Goal: Find specific page/section: Find specific page/section

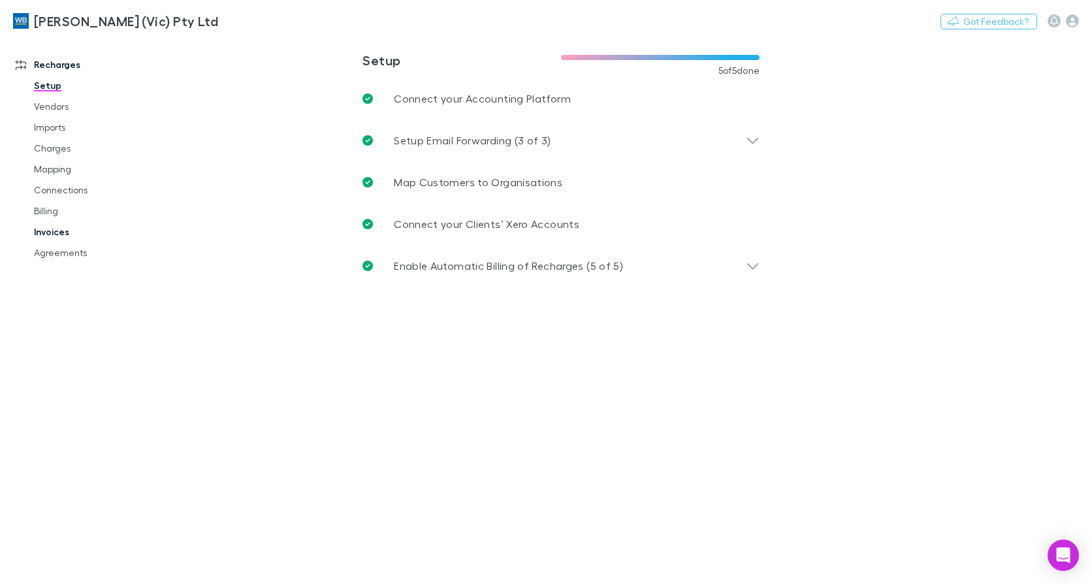
click at [50, 231] on link "Invoices" at bounding box center [97, 232] width 152 height 21
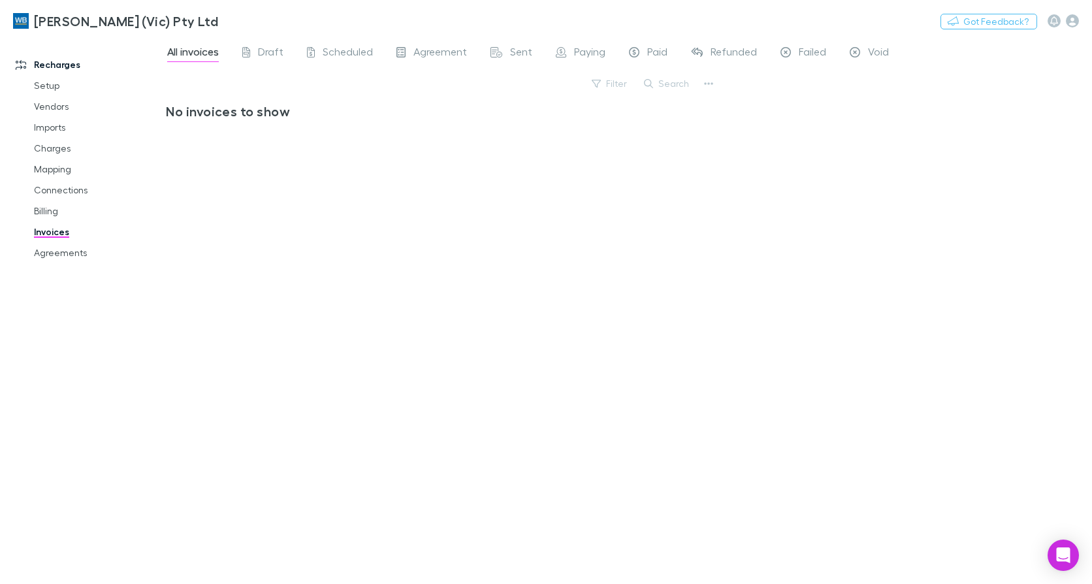
click at [668, 81] on button "Search" at bounding box center [667, 84] width 59 height 16
type input "*****"
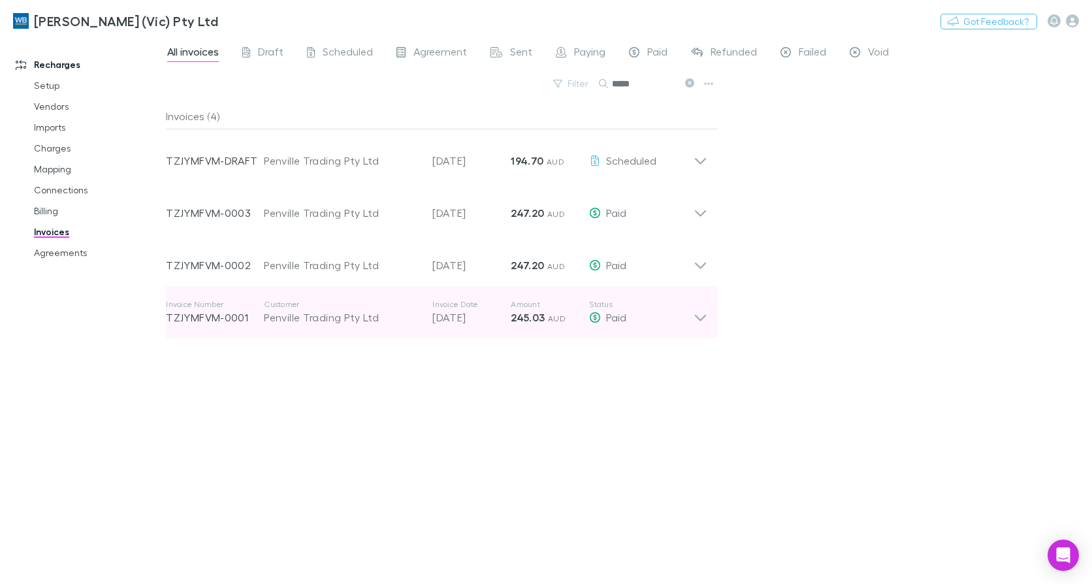
click at [700, 320] on icon at bounding box center [700, 318] width 11 height 7
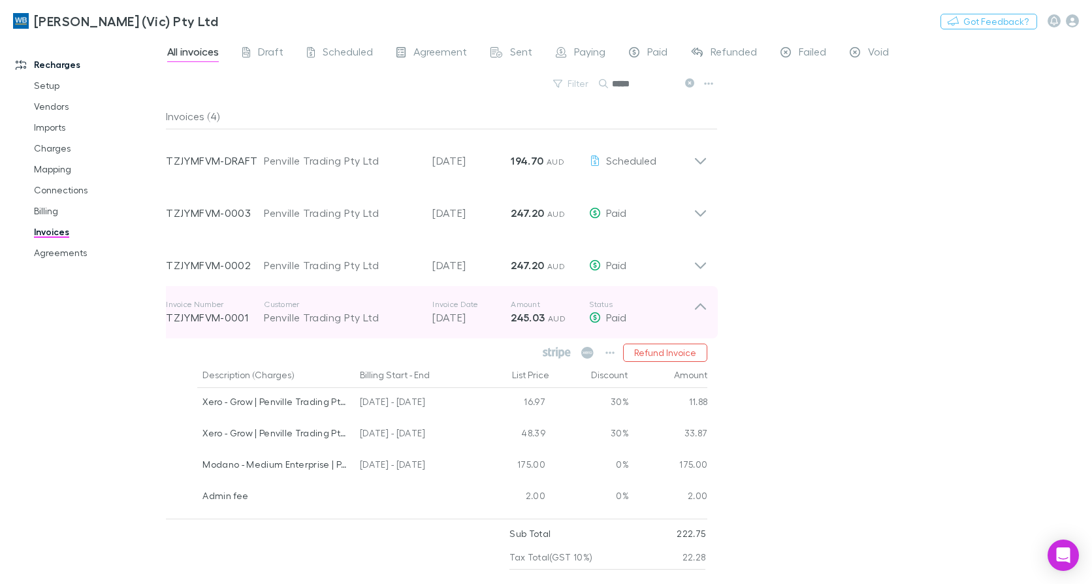
click at [700, 320] on icon at bounding box center [701, 312] width 14 height 26
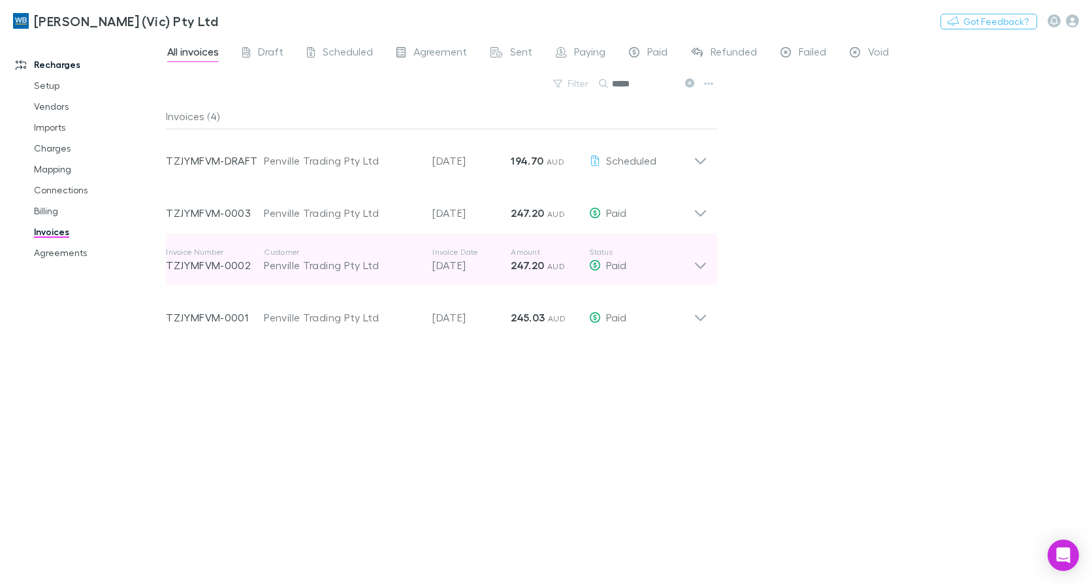
click at [698, 267] on icon at bounding box center [701, 260] width 14 height 26
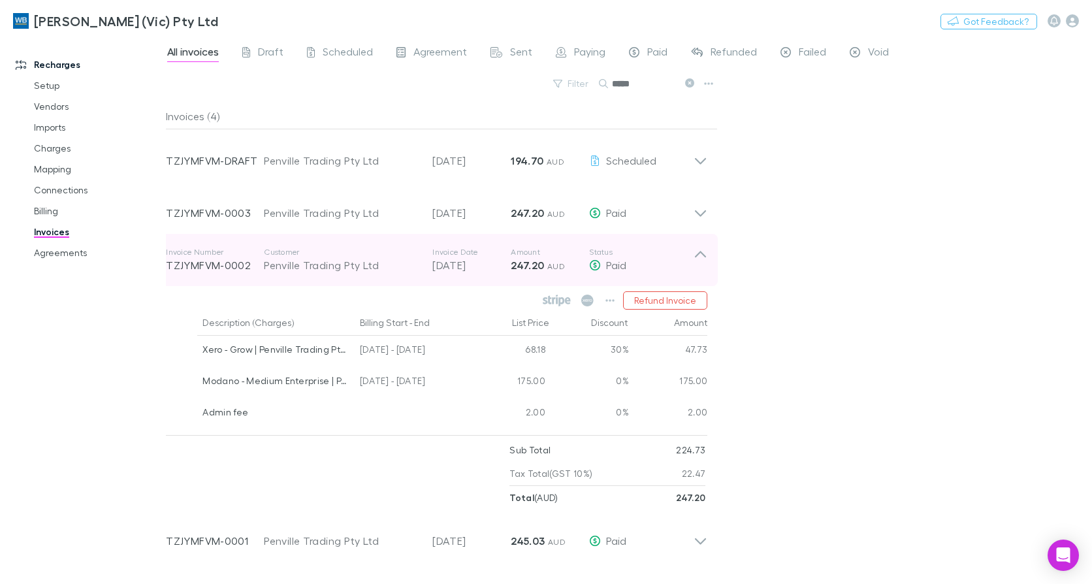
click at [698, 267] on icon at bounding box center [701, 260] width 14 height 26
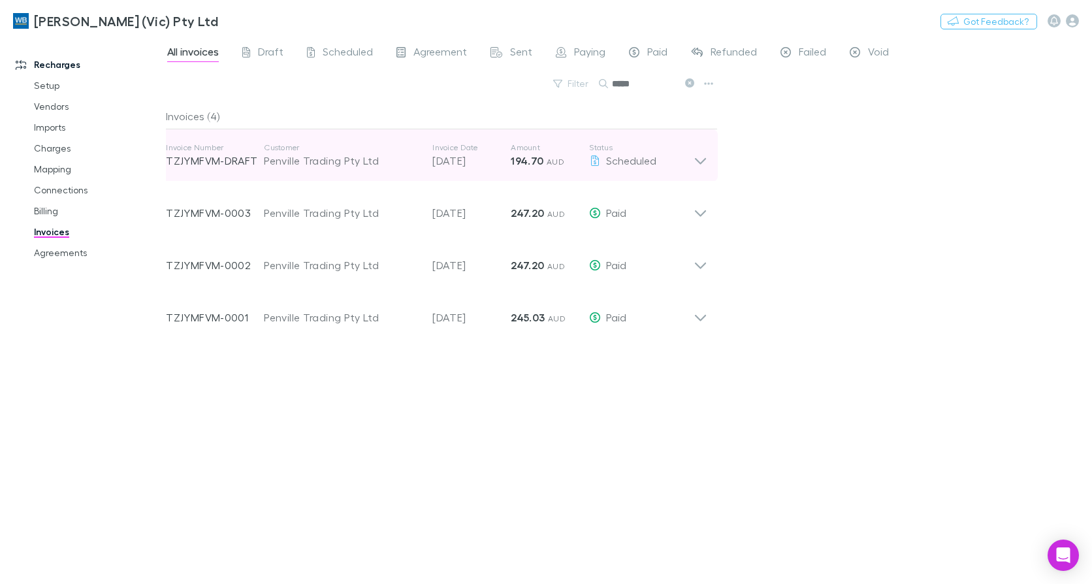
click at [702, 161] on icon at bounding box center [700, 161] width 11 height 7
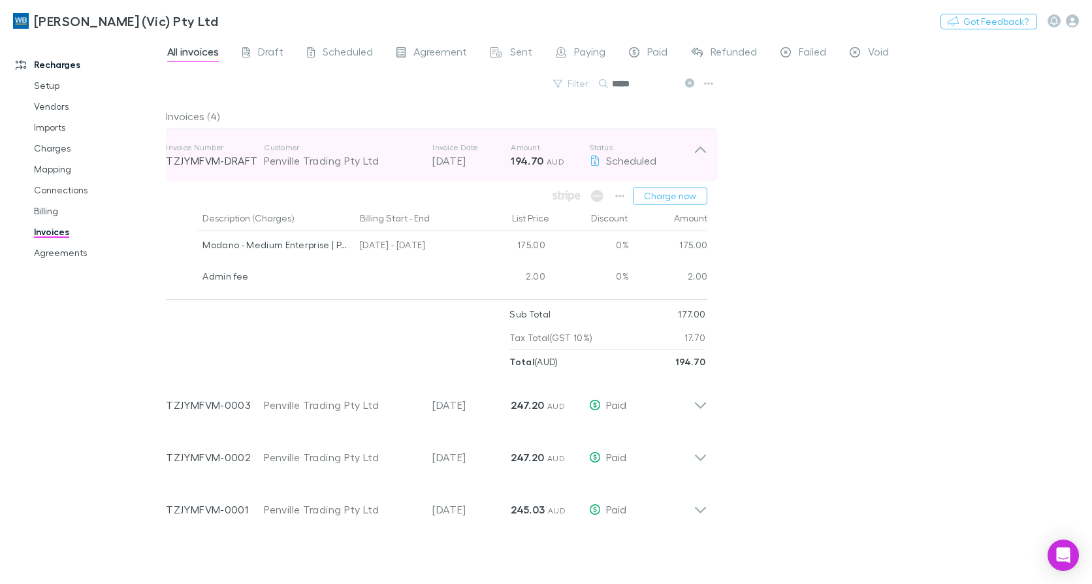
click at [704, 161] on icon at bounding box center [701, 155] width 14 height 26
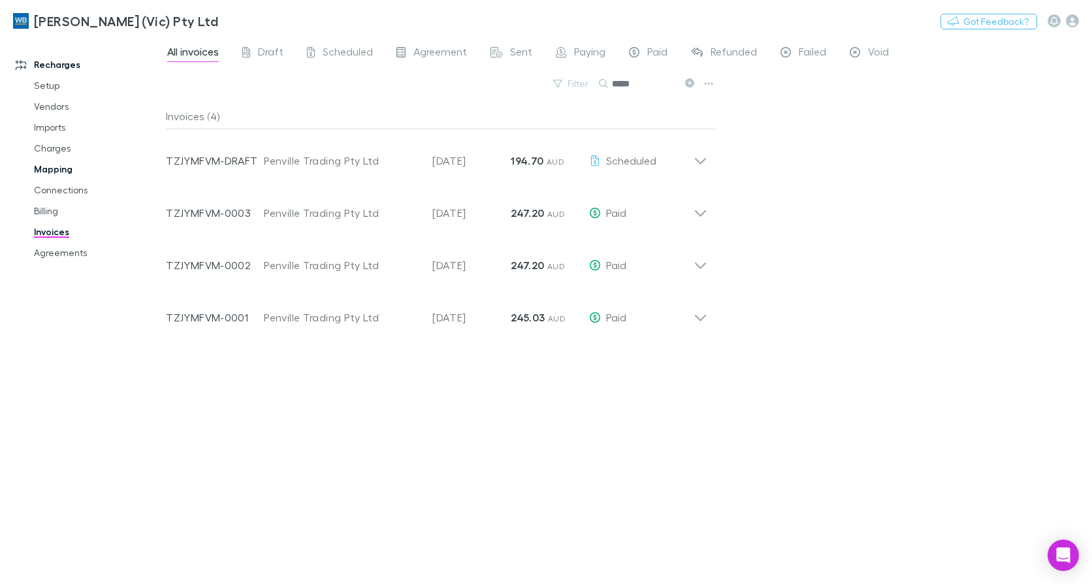
click at [43, 165] on link "Mapping" at bounding box center [97, 169] width 152 height 21
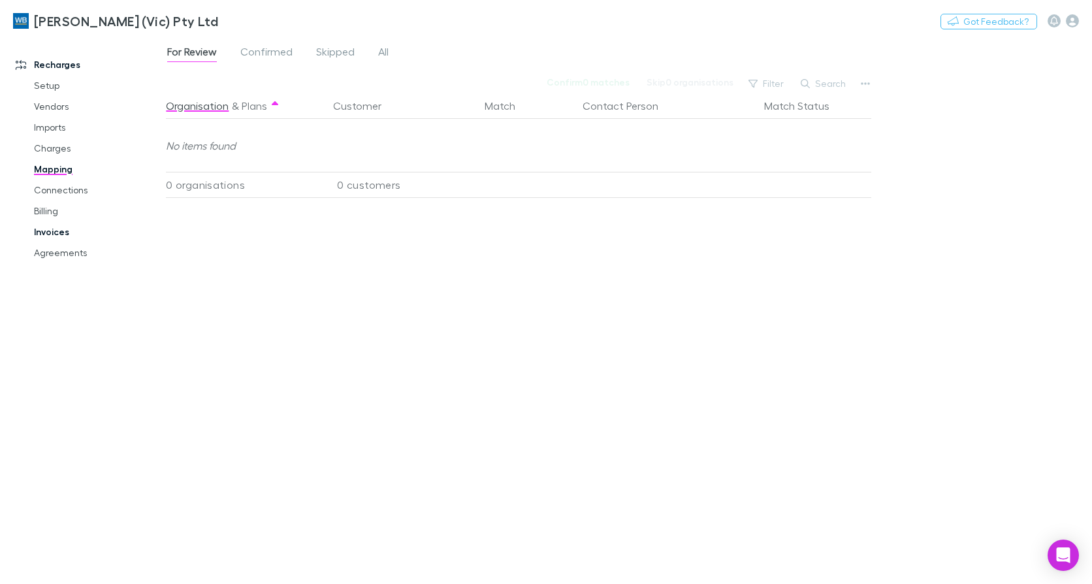
click at [61, 229] on link "Invoices" at bounding box center [97, 232] width 152 height 21
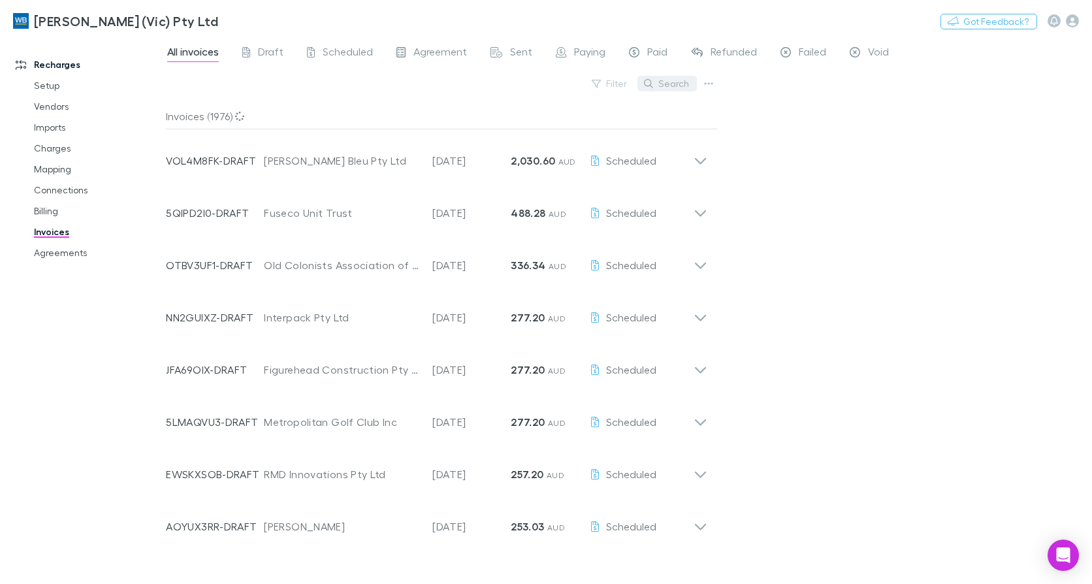
click at [691, 85] on button "Search" at bounding box center [667, 84] width 59 height 16
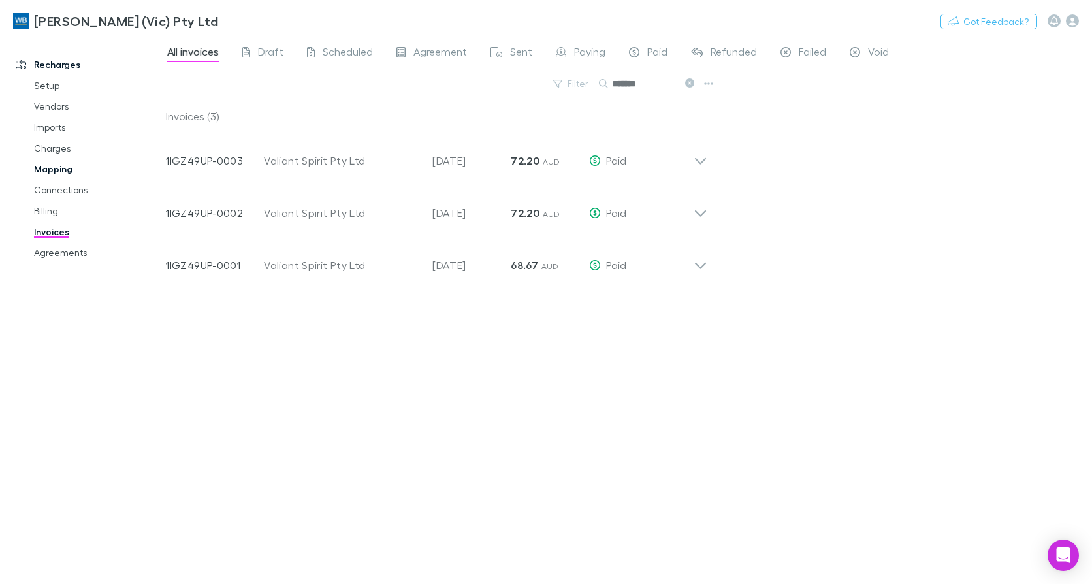
type input "*******"
click at [61, 257] on link "Agreements" at bounding box center [97, 252] width 152 height 21
